Goal: Find specific page/section: Find specific page/section

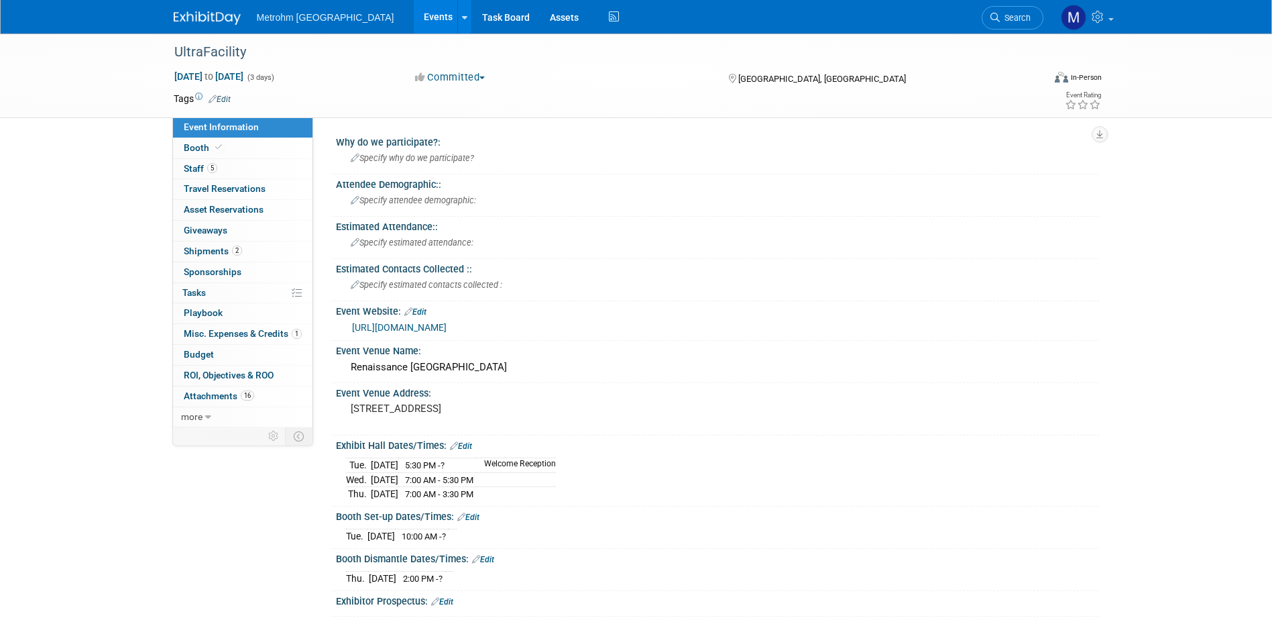
click at [212, 19] on img at bounding box center [207, 17] width 67 height 13
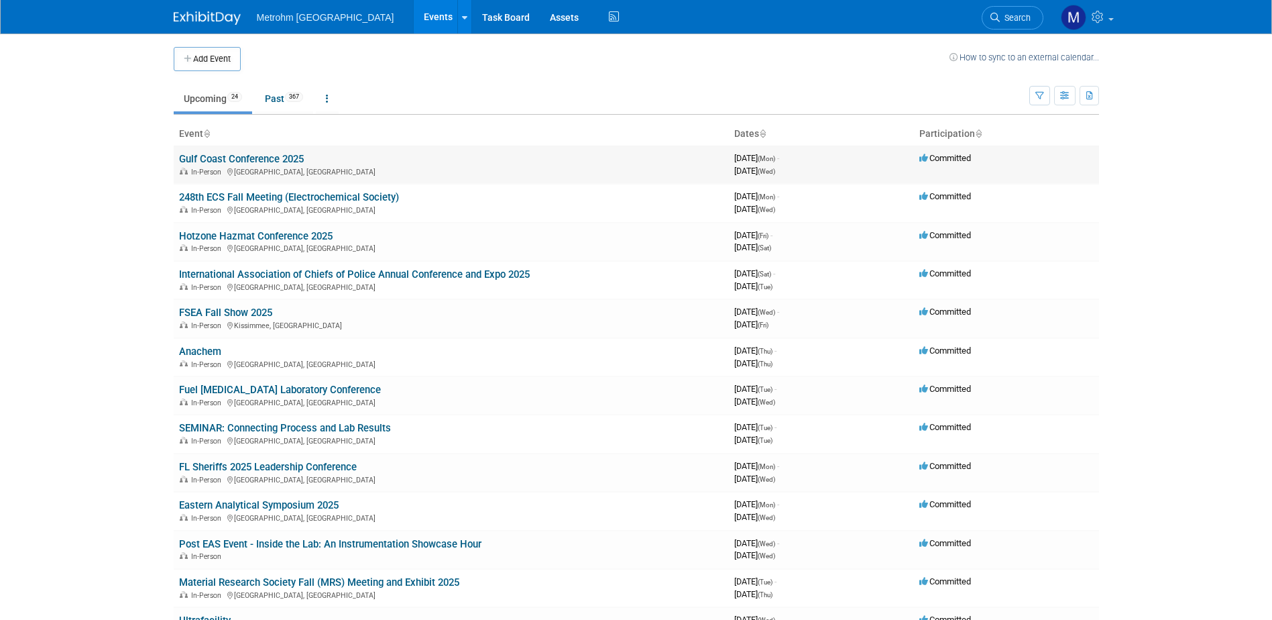
click at [231, 162] on link "Gulf Coast Conference 2025" at bounding box center [241, 159] width 125 height 12
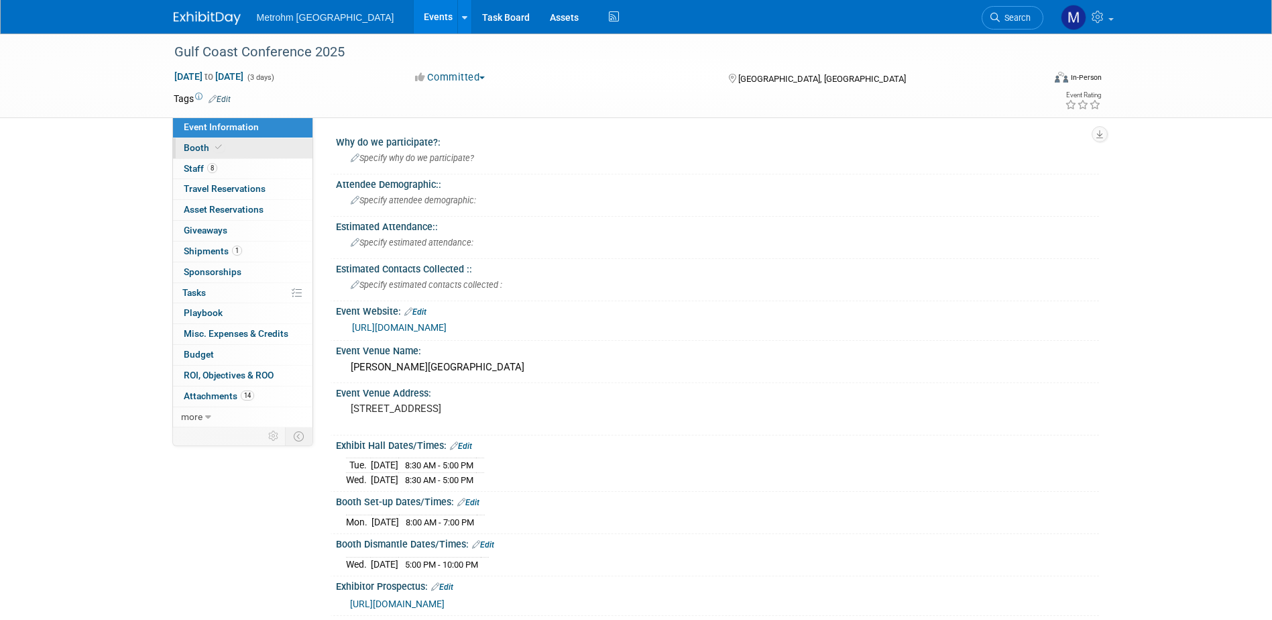
drag, startPoint x: 268, startPoint y: 140, endPoint x: 272, endPoint y: 146, distance: 7.6
click at [268, 140] on link "Booth" at bounding box center [242, 148] width 139 height 20
